Goal: Task Accomplishment & Management: Use online tool/utility

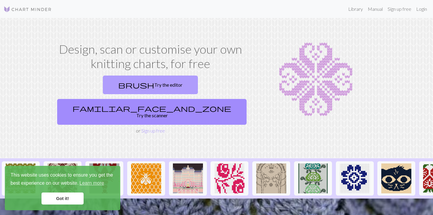
click at [109, 85] on link "brush Try the editor" at bounding box center [150, 85] width 95 height 19
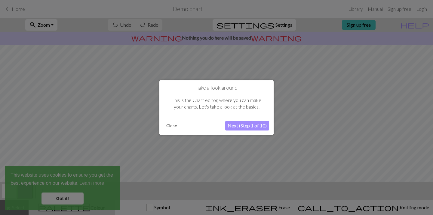
click at [171, 126] on button "Close" at bounding box center [172, 125] width 16 height 9
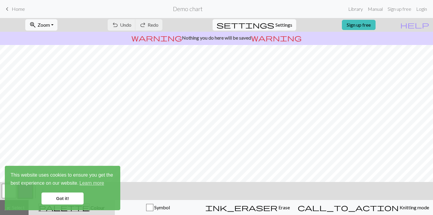
click at [278, 23] on span "Settings" at bounding box center [283, 24] width 17 height 7
select select "aran"
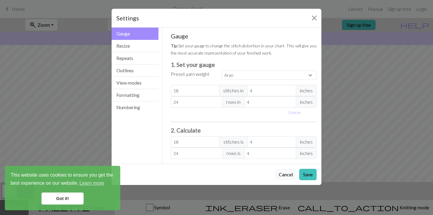
click at [64, 198] on link "Got it!" at bounding box center [62, 199] width 42 height 12
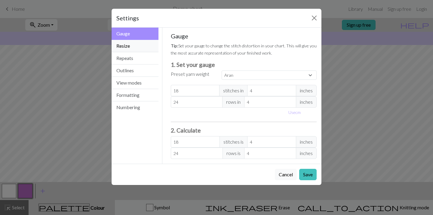
click at [138, 48] on button "Resize" at bounding box center [134, 46] width 47 height 12
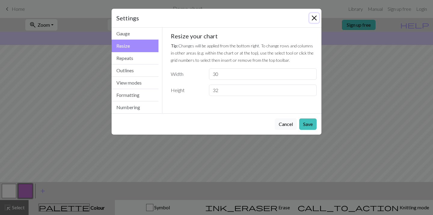
click at [314, 18] on button "Close" at bounding box center [314, 18] width 10 height 10
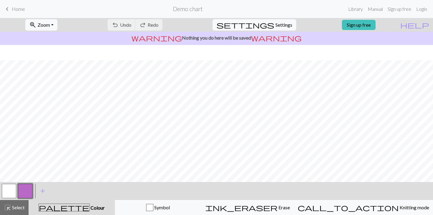
scroll to position [82, 0]
click at [7, 192] on button "button" at bounding box center [9, 191] width 14 height 14
click at [12, 204] on div "highlight_alt Select Select" at bounding box center [14, 207] width 21 height 7
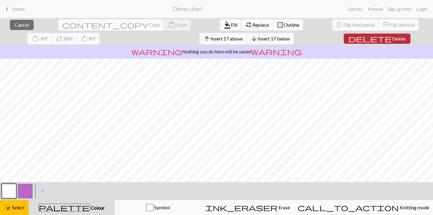
click at [391, 37] on span "Delete" at bounding box center [398, 39] width 14 height 6
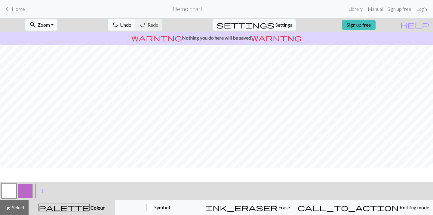
scroll to position [0, 0]
click at [17, 210] on span "Select" at bounding box center [18, 208] width 14 height 6
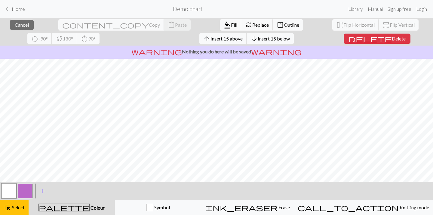
click at [10, 191] on button "button" at bounding box center [9, 191] width 14 height 14
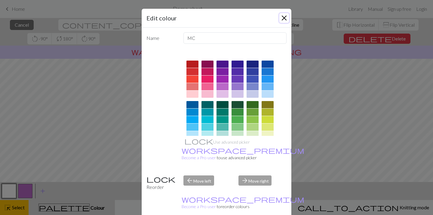
click at [282, 17] on button "Close" at bounding box center [284, 18] width 10 height 10
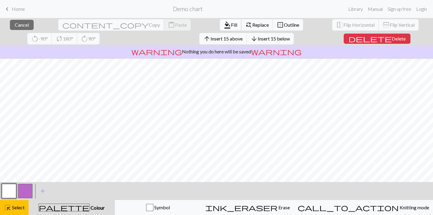
click at [231, 24] on span "Fill" at bounding box center [234, 25] width 6 height 6
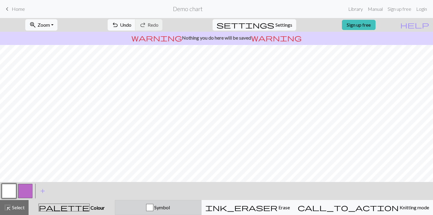
click at [170, 206] on span "Symbol" at bounding box center [161, 208] width 17 height 6
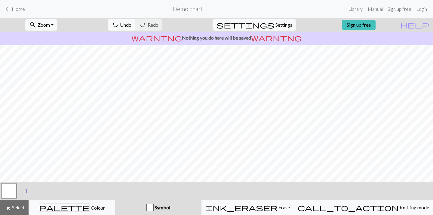
click at [24, 189] on span "add" at bounding box center [26, 191] width 7 height 8
click at [29, 192] on button "button" at bounding box center [25, 191] width 14 height 14
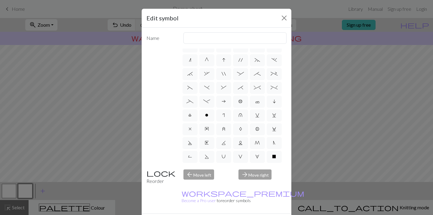
scroll to position [77, 0]
click at [205, 103] on span "o" at bounding box center [206, 102] width 3 height 5
click at [205, 176] on input "o" at bounding box center [207, 178] width 4 height 4
radio input "true"
type input "purl"
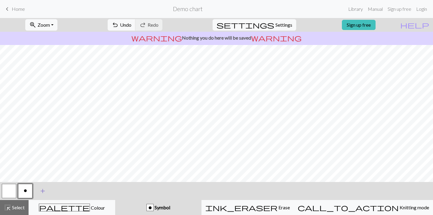
click at [41, 187] on span "add" at bounding box center [42, 191] width 7 height 8
click at [41, 187] on button "button" at bounding box center [41, 191] width 14 height 14
click at [41, 187] on div "Edit symbol Name d f g h j k p s t F H J O P T / | 0 1 2 3 4 5 6 7 8 9 e m n G …" at bounding box center [216, 107] width 433 height 215
click at [42, 191] on button "button" at bounding box center [41, 191] width 14 height 14
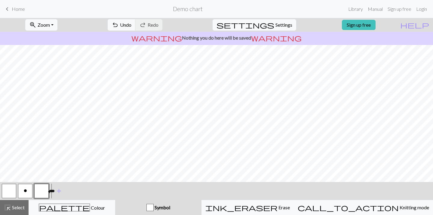
click at [42, 191] on div "Edit symbol Name d f g h j k p s t F H J O P T / | 0 1 2 3 4 5 6 7 8 9 e m n G …" at bounding box center [216, 107] width 433 height 215
click at [42, 191] on button "button" at bounding box center [41, 191] width 14 height 14
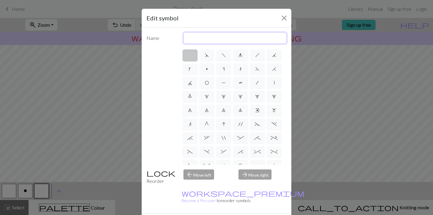
click at [212, 36] on input "text" at bounding box center [234, 37] width 103 height 11
type input "cdd"
click at [208, 124] on span "G" at bounding box center [207, 124] width 4 height 5
click at [208, 124] on input "G" at bounding box center [207, 123] width 4 height 4
radio input "true"
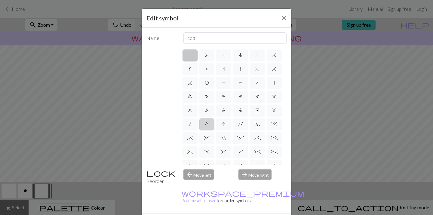
type input "psso"
click at [207, 84] on span "O" at bounding box center [207, 83] width 4 height 5
click at [207, 83] on input "O" at bounding box center [207, 81] width 4 height 4
radio input "true"
type input "yo"
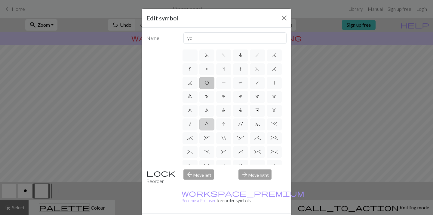
click at [206, 125] on span "G" at bounding box center [207, 124] width 4 height 5
click at [206, 125] on input "G" at bounding box center [207, 123] width 4 height 4
radio input "true"
type input "psso"
click at [241, 54] on span "g" at bounding box center [240, 55] width 4 height 5
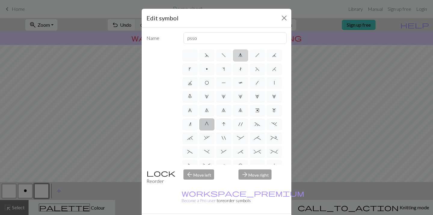
click at [241, 54] on input "g" at bounding box center [240, 54] width 4 height 4
radio input "true"
type input "sk2p"
click at [252, 176] on div "arrow_forward Move right" at bounding box center [262, 177] width 55 height 15
click at [205, 173] on div "arrow_back Move left" at bounding box center [207, 177] width 55 height 15
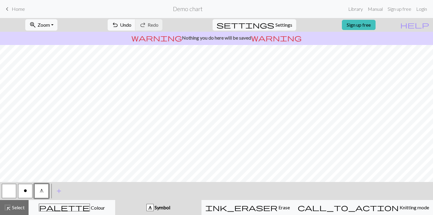
click at [24, 190] on span "o" at bounding box center [25, 191] width 3 height 5
click at [56, 193] on span "add" at bounding box center [58, 191] width 7 height 8
click at [56, 193] on button "button" at bounding box center [57, 191] width 14 height 14
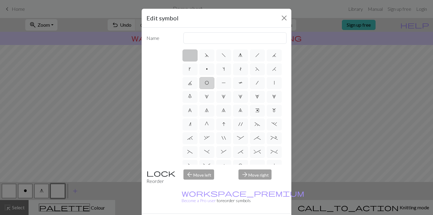
click at [207, 83] on span "O" at bounding box center [207, 83] width 4 height 5
click at [207, 83] on input "O" at bounding box center [207, 81] width 4 height 4
radio input "true"
type input "yo"
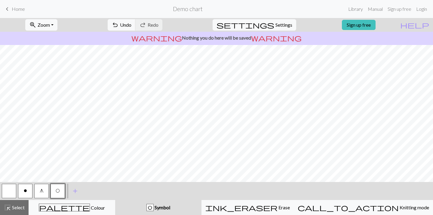
click at [42, 192] on span "g" at bounding box center [42, 191] width 4 height 5
click at [61, 192] on button "O" at bounding box center [57, 191] width 14 height 14
click at [42, 191] on span "g" at bounding box center [42, 191] width 4 height 5
click at [10, 192] on button "button" at bounding box center [9, 191] width 14 height 14
click at [44, 191] on button "g" at bounding box center [41, 191] width 14 height 14
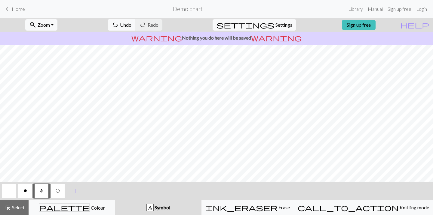
click at [58, 190] on span "O" at bounding box center [58, 191] width 4 height 5
click at [8, 193] on button "button" at bounding box center [9, 191] width 14 height 14
click at [59, 187] on button "O" at bounding box center [57, 191] width 14 height 14
click at [24, 193] on span "o" at bounding box center [25, 191] width 3 height 5
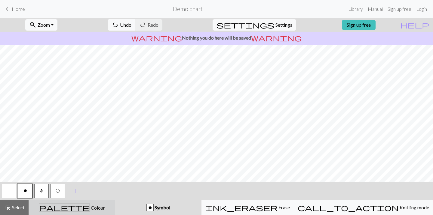
click at [90, 208] on span "Colour" at bounding box center [97, 208] width 15 height 6
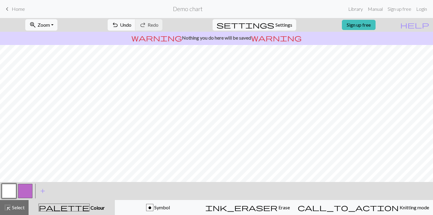
click at [27, 194] on button "button" at bounding box center [25, 191] width 14 height 14
click at [43, 188] on span "add" at bounding box center [42, 191] width 7 height 8
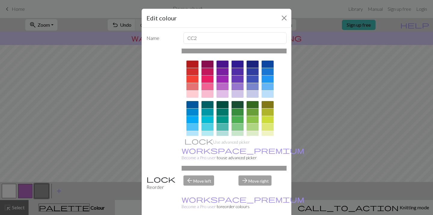
click at [194, 119] on div at bounding box center [192, 119] width 12 height 7
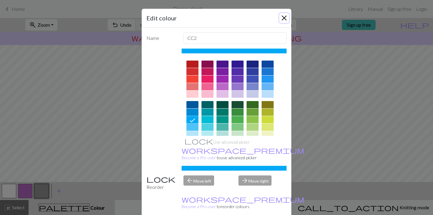
click at [285, 18] on button "Close" at bounding box center [284, 18] width 10 height 10
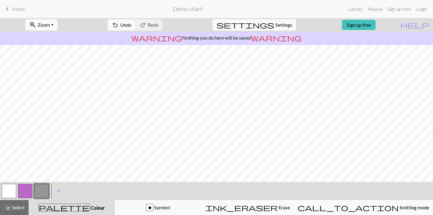
click at [41, 192] on button "button" at bounding box center [41, 191] width 14 height 14
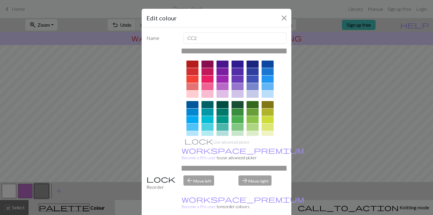
click at [208, 84] on div at bounding box center [207, 86] width 12 height 7
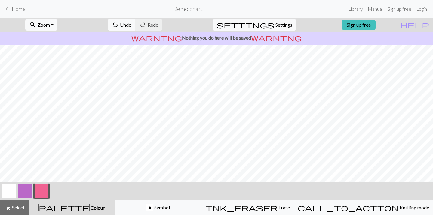
click at [60, 191] on span "add" at bounding box center [58, 191] width 7 height 8
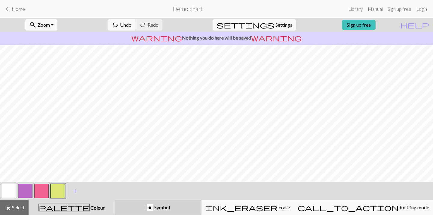
click at [197, 209] on div "o Symbol" at bounding box center [158, 207] width 79 height 7
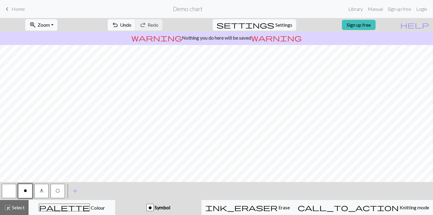
click at [59, 190] on span "O" at bounding box center [58, 191] width 4 height 5
click at [58, 192] on span "O" at bounding box center [58, 191] width 4 height 5
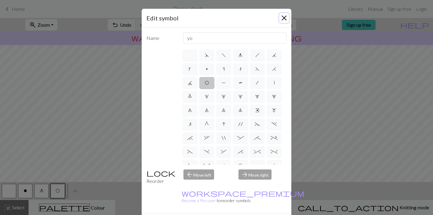
click at [285, 17] on button "Close" at bounding box center [284, 18] width 10 height 10
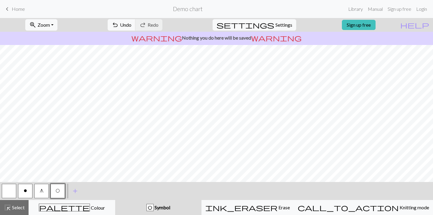
click at [14, 193] on button "button" at bounding box center [9, 191] width 14 height 14
click at [59, 190] on span "O" at bounding box center [58, 191] width 4 height 5
click at [43, 191] on span "g" at bounding box center [42, 191] width 4 height 5
click at [59, 192] on span "O" at bounding box center [58, 191] width 4 height 5
click at [60, 189] on button "O" at bounding box center [57, 191] width 14 height 14
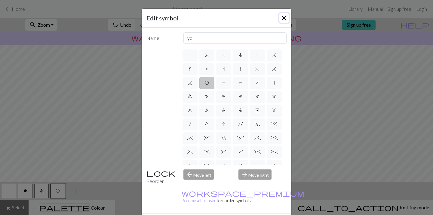
click at [285, 15] on button "Close" at bounding box center [284, 18] width 10 height 10
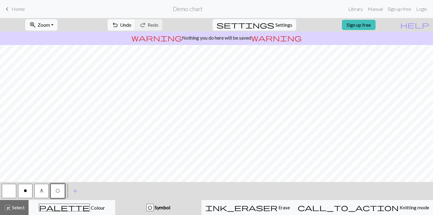
click at [40, 190] on span "g" at bounding box center [42, 191] width 4 height 5
click at [59, 191] on span "O" at bounding box center [58, 191] width 4 height 5
click at [8, 189] on button "button" at bounding box center [9, 191] width 14 height 14
click at [60, 191] on button "O" at bounding box center [57, 191] width 14 height 14
click at [14, 205] on div "highlight_alt Select Select" at bounding box center [14, 207] width 21 height 7
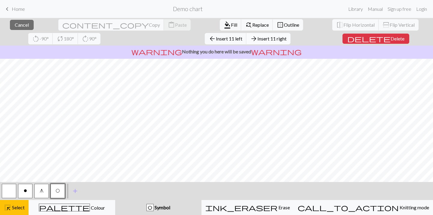
click at [257, 41] on span "Insert 11 right" at bounding box center [271, 39] width 29 height 6
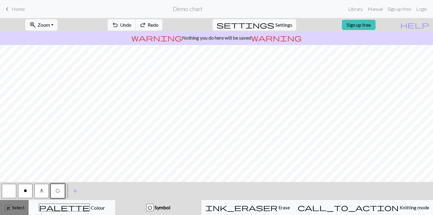
click at [19, 206] on span "Select" at bounding box center [18, 208] width 14 height 6
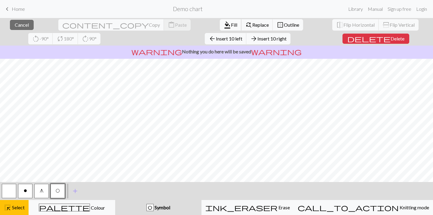
click at [231, 26] on span "Fill" at bounding box center [234, 25] width 6 height 6
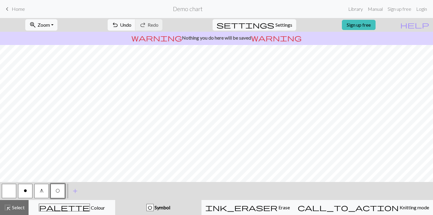
click at [7, 192] on button "button" at bounding box center [9, 191] width 14 height 14
click at [16, 208] on span "Select" at bounding box center [18, 208] width 14 height 6
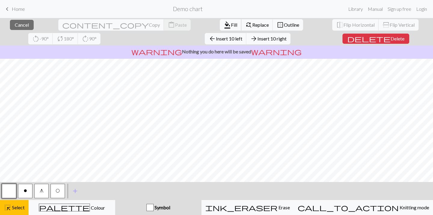
click at [231, 23] on span "Fill" at bounding box center [234, 25] width 6 height 6
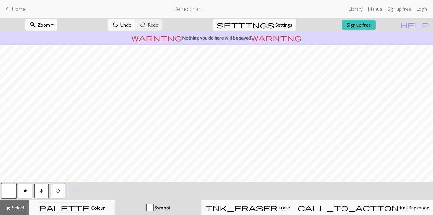
click at [56, 191] on span "O" at bounding box center [58, 191] width 4 height 5
click at [10, 191] on button "button" at bounding box center [9, 191] width 14 height 14
click at [42, 190] on span "g" at bounding box center [42, 191] width 4 height 5
click at [11, 190] on button "button" at bounding box center [9, 191] width 14 height 14
click at [58, 192] on span "O" at bounding box center [58, 191] width 4 height 5
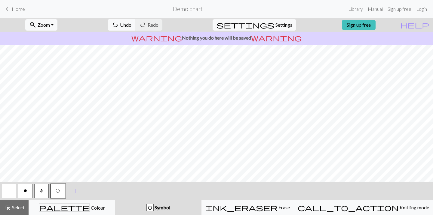
click at [59, 191] on span "O" at bounding box center [58, 191] width 4 height 5
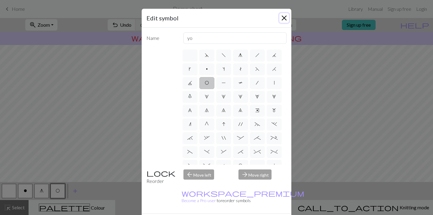
click at [287, 17] on button "Close" at bounding box center [284, 18] width 10 height 10
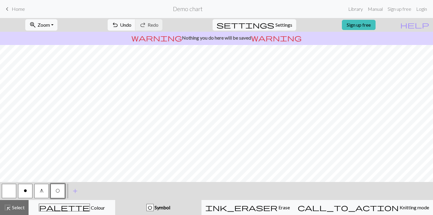
click at [25, 191] on span "o" at bounding box center [25, 191] width 3 height 5
click at [14, 213] on button "highlight_alt Select Select" at bounding box center [14, 207] width 29 height 15
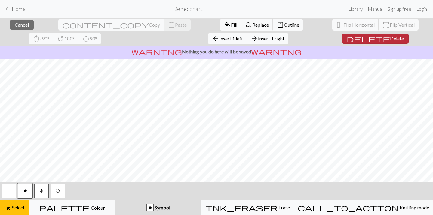
click at [342, 42] on button "delete Delete" at bounding box center [375, 39] width 67 height 10
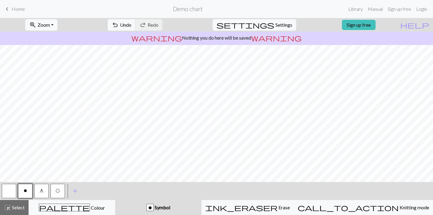
click at [41, 191] on span "g" at bounding box center [42, 191] width 4 height 5
click at [6, 189] on button "button" at bounding box center [9, 191] width 14 height 14
click at [58, 189] on span "O" at bounding box center [58, 191] width 4 height 5
click at [44, 189] on button "g" at bounding box center [41, 191] width 14 height 14
click at [55, 193] on button "O" at bounding box center [57, 191] width 14 height 14
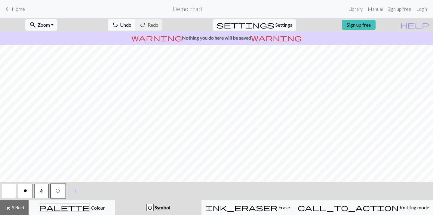
click at [11, 191] on button "button" at bounding box center [9, 191] width 14 height 14
click at [59, 194] on button "O" at bounding box center [57, 191] width 14 height 14
click at [16, 210] on span "Select" at bounding box center [18, 208] width 14 height 6
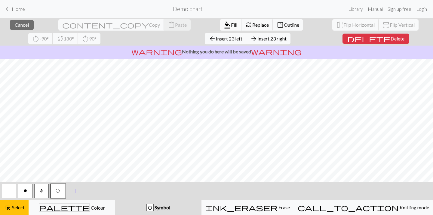
click at [231, 27] on span "Fill" at bounding box center [234, 25] width 6 height 6
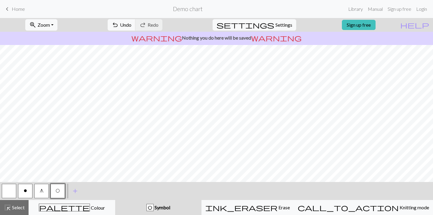
click at [11, 192] on button "button" at bounding box center [9, 191] width 14 height 14
click at [18, 209] on span "Select" at bounding box center [18, 208] width 14 height 6
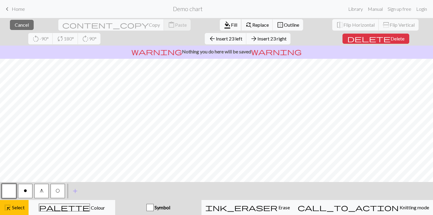
click at [231, 25] on span "Fill" at bounding box center [234, 25] width 6 height 6
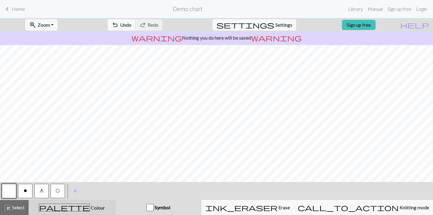
click at [50, 209] on div "palette Colour Colour" at bounding box center [71, 208] width 79 height 8
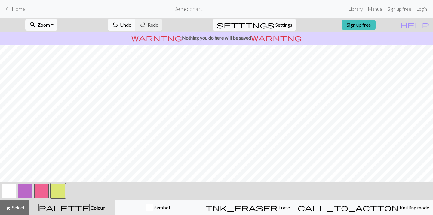
click at [21, 193] on button "button" at bounding box center [25, 191] width 14 height 14
click at [9, 192] on button "button" at bounding box center [9, 191] width 14 height 14
click at [44, 188] on button "button" at bounding box center [41, 191] width 14 height 14
click at [104, 210] on div "palette Colour Colour" at bounding box center [71, 208] width 79 height 8
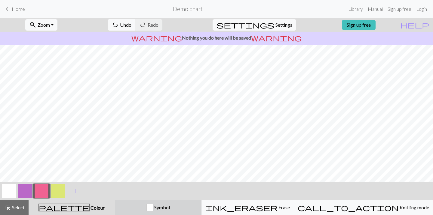
click at [146, 210] on div "Symbol" at bounding box center [158, 207] width 79 height 7
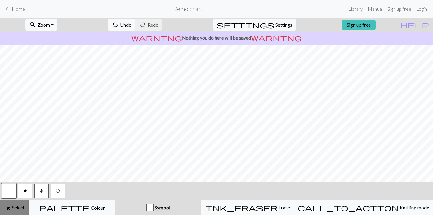
click at [22, 205] on span "Select" at bounding box center [18, 208] width 14 height 6
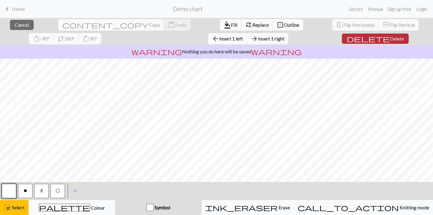
click at [390, 37] on span "Delete" at bounding box center [397, 39] width 14 height 6
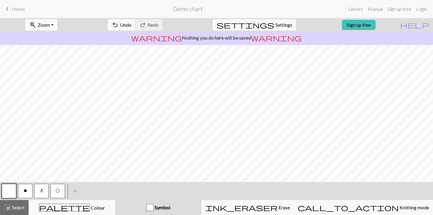
click at [29, 192] on button "o" at bounding box center [25, 191] width 14 height 14
click at [58, 190] on span "O" at bounding box center [58, 191] width 4 height 5
click at [10, 190] on button "button" at bounding box center [9, 191] width 14 height 14
click at [39, 191] on button "g" at bounding box center [41, 191] width 14 height 14
click at [57, 191] on span "O" at bounding box center [58, 191] width 4 height 5
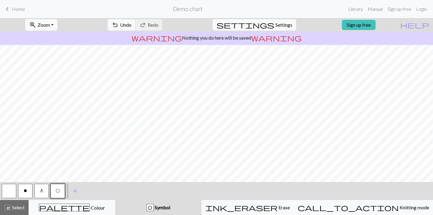
click at [44, 193] on button "g" at bounding box center [41, 191] width 14 height 14
click at [9, 211] on span "highlight_alt" at bounding box center [7, 208] width 7 height 8
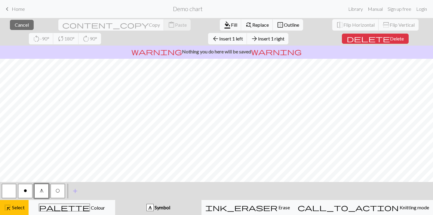
click at [12, 191] on button "button" at bounding box center [9, 191] width 14 height 14
click at [231, 26] on span "Fill" at bounding box center [234, 25] width 6 height 6
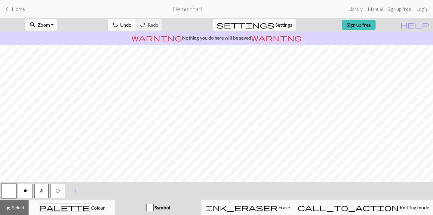
click at [37, 193] on button "g" at bounding box center [41, 191] width 14 height 14
click at [3, 190] on button "button" at bounding box center [9, 191] width 14 height 14
click at [43, 191] on button "g" at bounding box center [41, 191] width 14 height 14
click at [60, 194] on button "O" at bounding box center [57, 191] width 14 height 14
click at [4, 190] on button "button" at bounding box center [9, 191] width 14 height 14
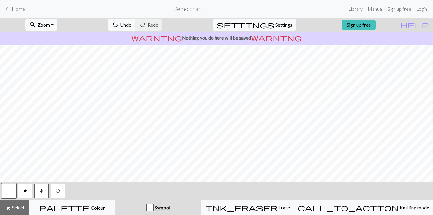
click at [59, 192] on span "O" at bounding box center [58, 191] width 4 height 5
click at [11, 193] on button "button" at bounding box center [9, 191] width 14 height 14
click at [58, 194] on button "O" at bounding box center [57, 191] width 14 height 14
click at [41, 192] on span "g" at bounding box center [42, 191] width 4 height 5
click at [8, 190] on button "button" at bounding box center [9, 191] width 14 height 14
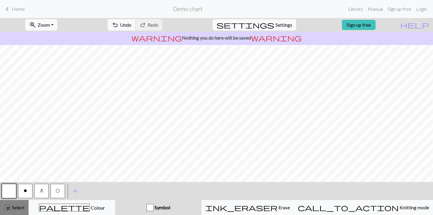
click at [15, 205] on span "Select" at bounding box center [18, 208] width 14 height 6
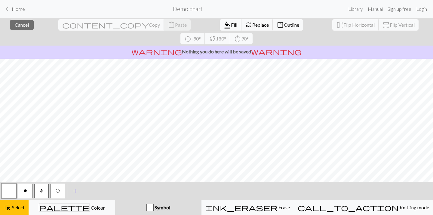
click at [231, 24] on span "Fill" at bounding box center [234, 25] width 6 height 6
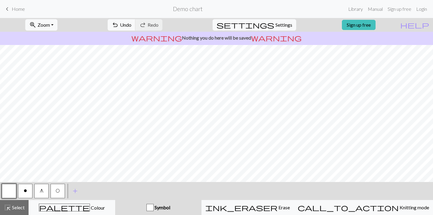
click at [40, 192] on span "g" at bounding box center [42, 191] width 4 height 5
click at [11, 188] on button "button" at bounding box center [9, 191] width 14 height 14
click at [43, 191] on span "g" at bounding box center [42, 191] width 4 height 5
click at [14, 209] on span "Select" at bounding box center [18, 208] width 14 height 6
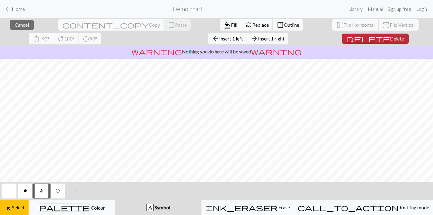
click at [346, 38] on span "delete" at bounding box center [367, 39] width 43 height 8
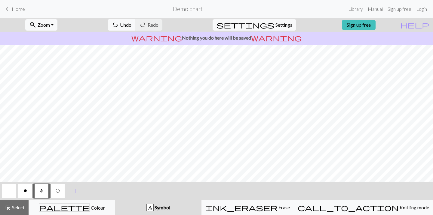
click at [11, 190] on button "button" at bounding box center [9, 191] width 14 height 14
click at [37, 191] on button "g" at bounding box center [41, 191] width 14 height 14
click at [56, 190] on span "O" at bounding box center [58, 191] width 4 height 5
click at [56, 193] on span "O" at bounding box center [58, 191] width 4 height 5
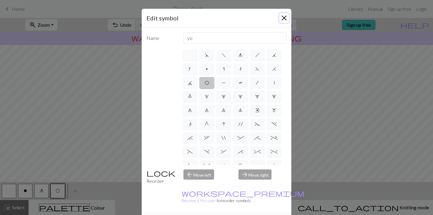
click at [285, 18] on button "Close" at bounding box center [284, 18] width 10 height 10
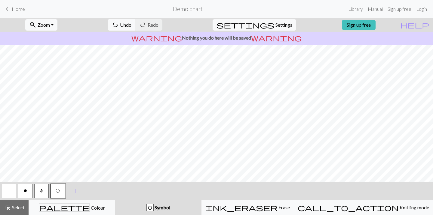
click at [43, 191] on span "g" at bounding box center [42, 191] width 4 height 5
click at [14, 193] on button "button" at bounding box center [9, 191] width 14 height 14
click at [41, 193] on span "g" at bounding box center [42, 191] width 4 height 5
click at [59, 191] on span "O" at bounding box center [58, 191] width 4 height 5
click at [11, 192] on button "button" at bounding box center [9, 191] width 14 height 14
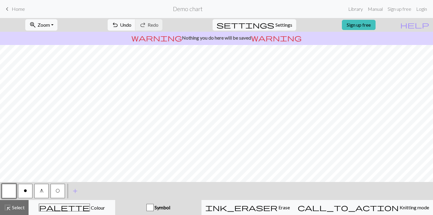
click at [24, 191] on span "o" at bounding box center [25, 191] width 3 height 5
click at [58, 193] on span "O" at bounding box center [58, 191] width 4 height 5
click at [11, 191] on button "button" at bounding box center [9, 191] width 14 height 14
click at [56, 193] on span "O" at bounding box center [58, 191] width 4 height 5
click at [44, 193] on button "g" at bounding box center [41, 191] width 14 height 14
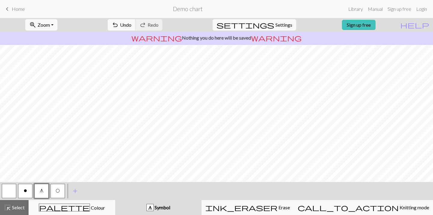
click at [12, 192] on button "button" at bounding box center [9, 191] width 14 height 14
click at [37, 189] on button "g" at bounding box center [41, 191] width 14 height 14
click at [12, 190] on button "button" at bounding box center [9, 191] width 14 height 14
click at [53, 190] on button "O" at bounding box center [57, 191] width 14 height 14
click at [41, 193] on span "g" at bounding box center [42, 191] width 4 height 5
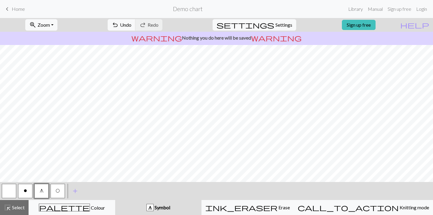
click at [58, 191] on span "O" at bounding box center [58, 191] width 4 height 5
click at [40, 190] on span "g" at bounding box center [42, 191] width 4 height 5
click at [17, 210] on span "Select" at bounding box center [18, 208] width 14 height 6
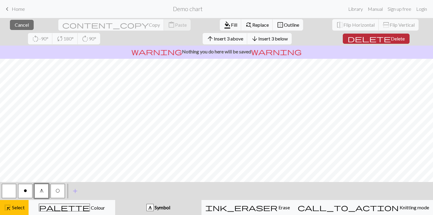
click at [391, 37] on span "Delete" at bounding box center [398, 39] width 14 height 6
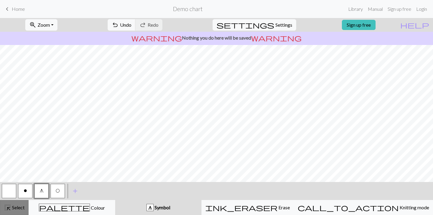
click at [19, 209] on span "Select" at bounding box center [18, 208] width 14 height 6
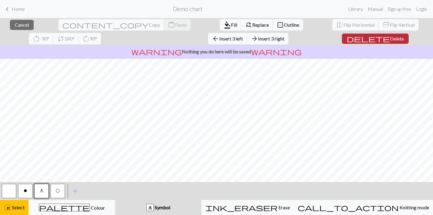
click at [390, 39] on span "Delete" at bounding box center [397, 39] width 14 height 6
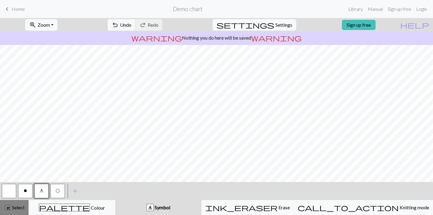
click at [17, 208] on span "Select" at bounding box center [18, 208] width 14 height 6
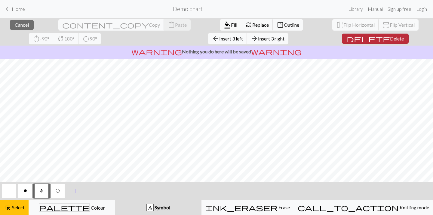
click at [390, 38] on span "Delete" at bounding box center [397, 39] width 14 height 6
